Goal: Book appointment/travel/reservation

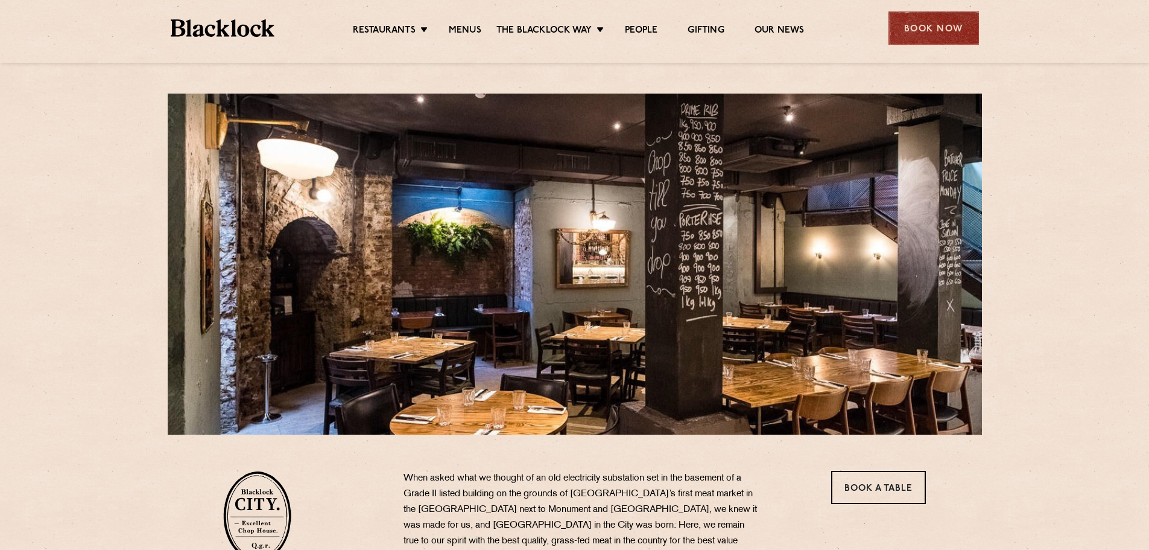
click at [924, 30] on div "Book Now" at bounding box center [934, 27] width 90 height 33
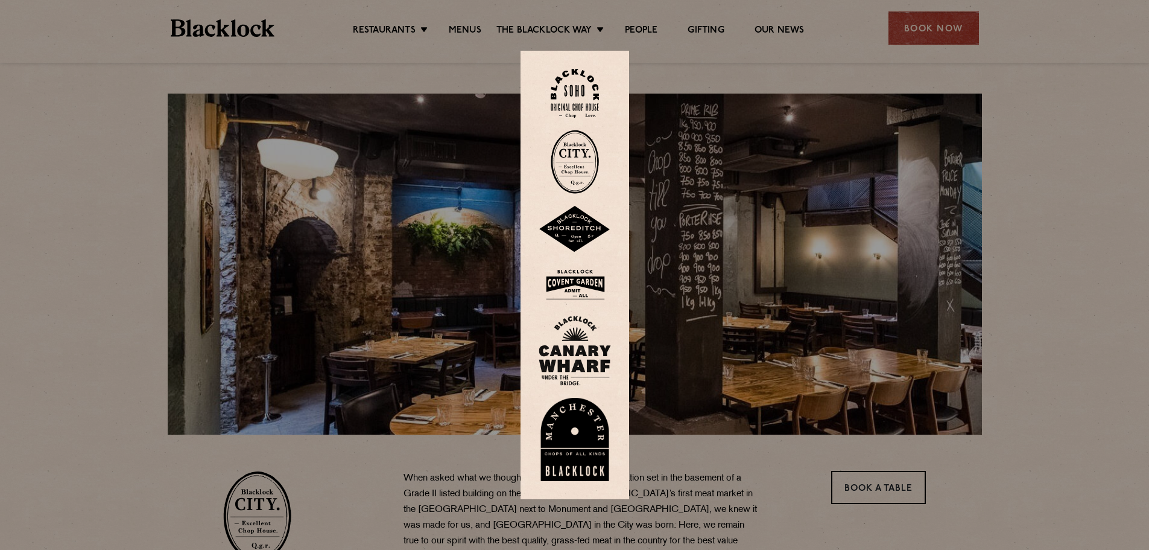
click at [591, 173] on img at bounding box center [575, 162] width 48 height 64
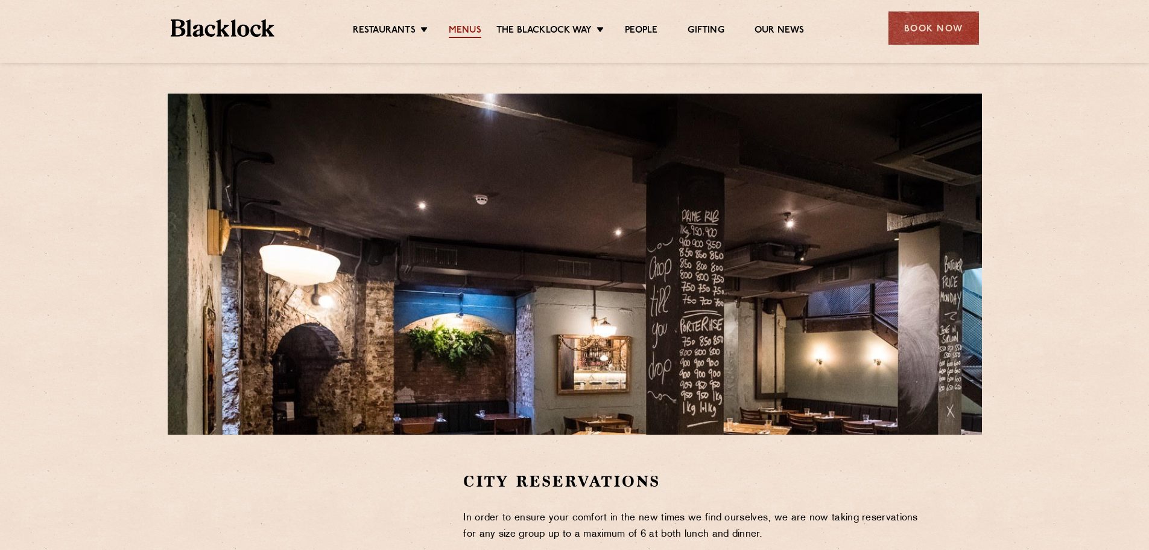
click at [460, 27] on link "Menus" at bounding box center [465, 31] width 33 height 13
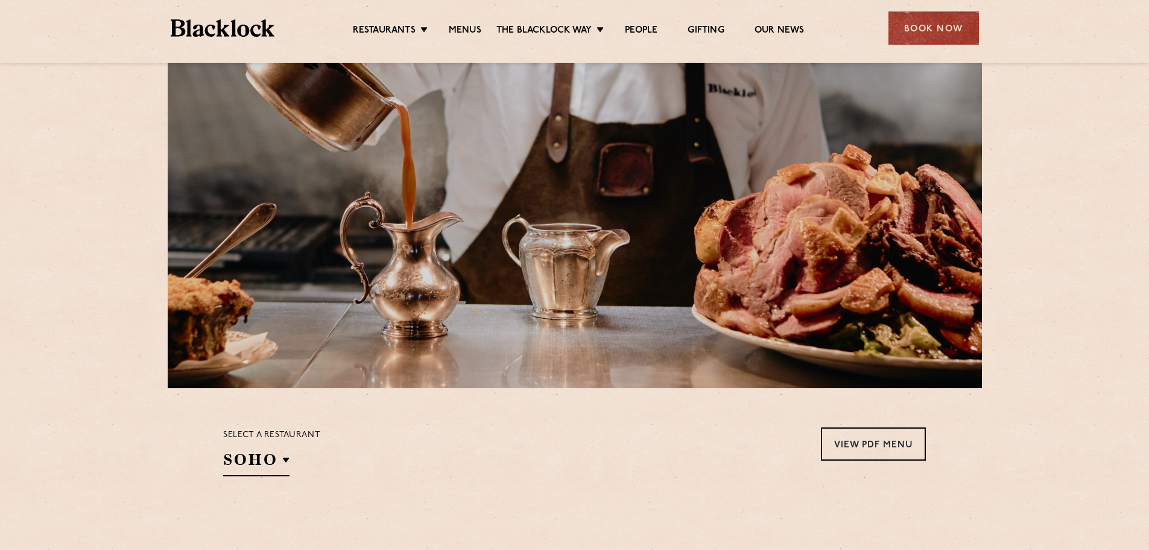
scroll to position [241, 0]
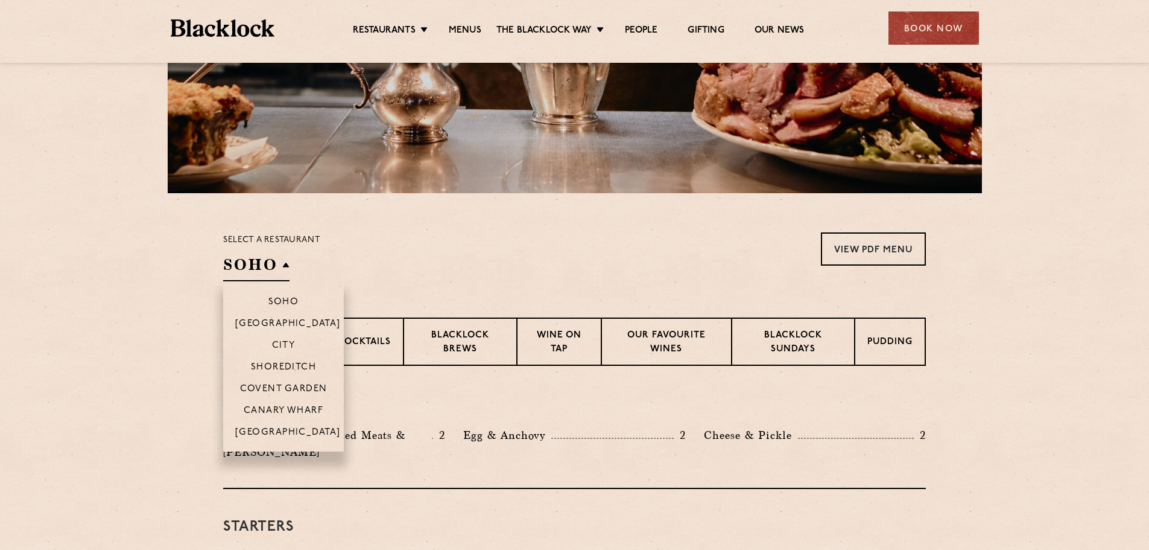
click at [297, 343] on li "City" at bounding box center [283, 345] width 121 height 22
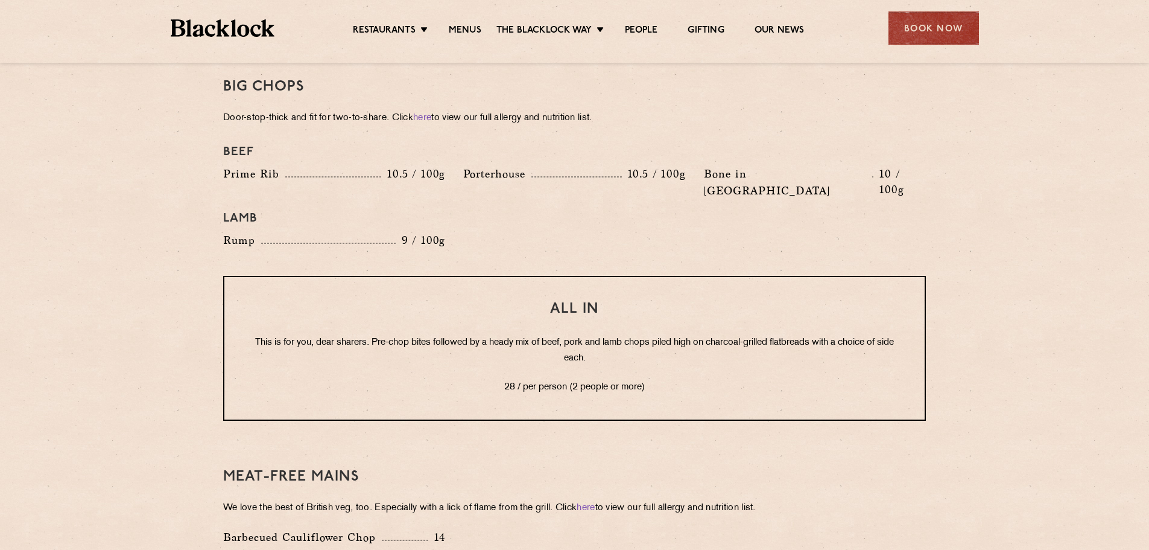
scroll to position [1327, 0]
